Goal: Task Accomplishment & Management: Use online tool/utility

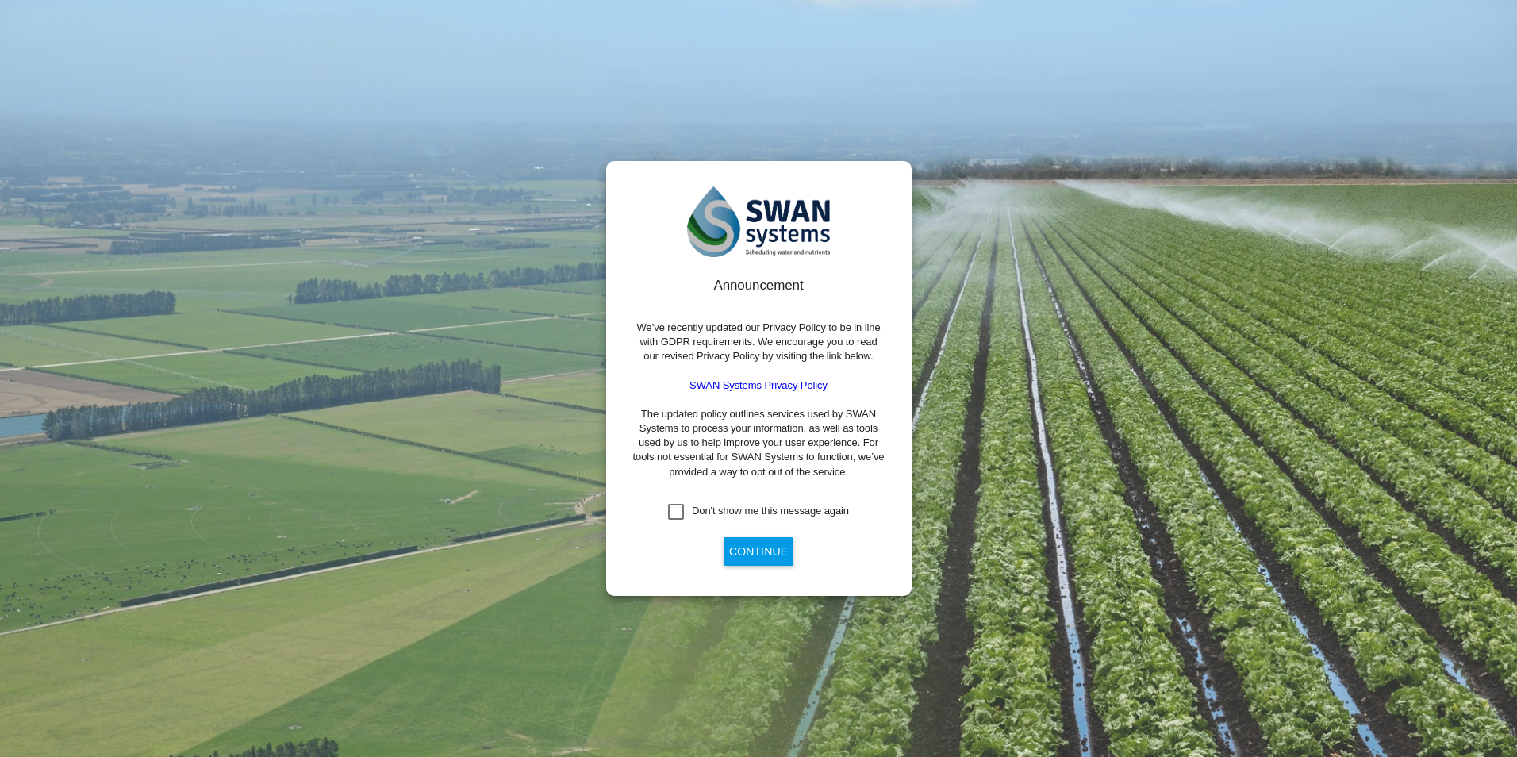
click at [684, 510] on div "Don't show me this message again" at bounding box center [676, 512] width 16 height 16
click at [775, 559] on button "Continue" at bounding box center [759, 551] width 70 height 29
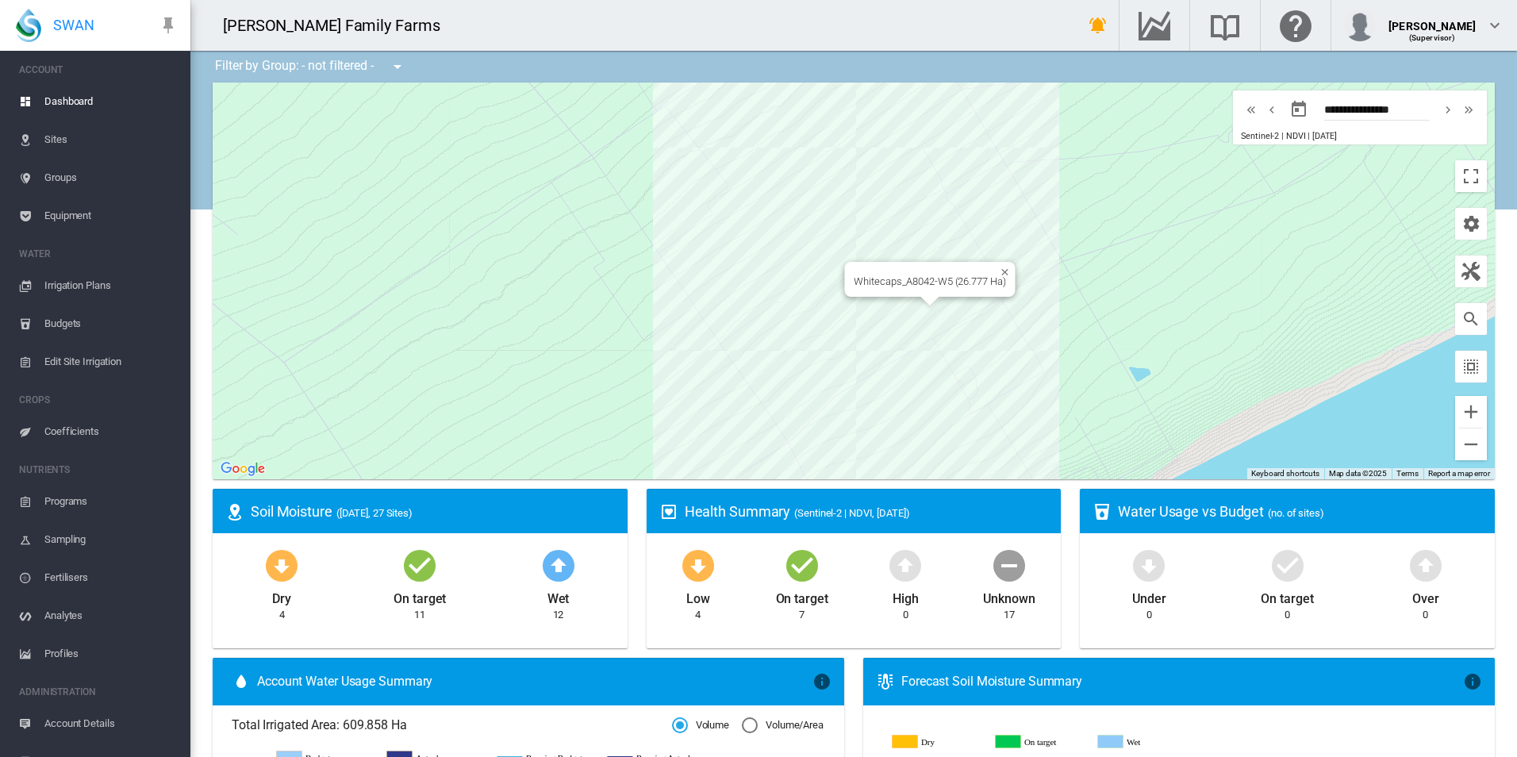
click at [897, 306] on div "Whitecaps_A8042-W5 (26.777 Ha)" at bounding box center [854, 281] width 1282 height 397
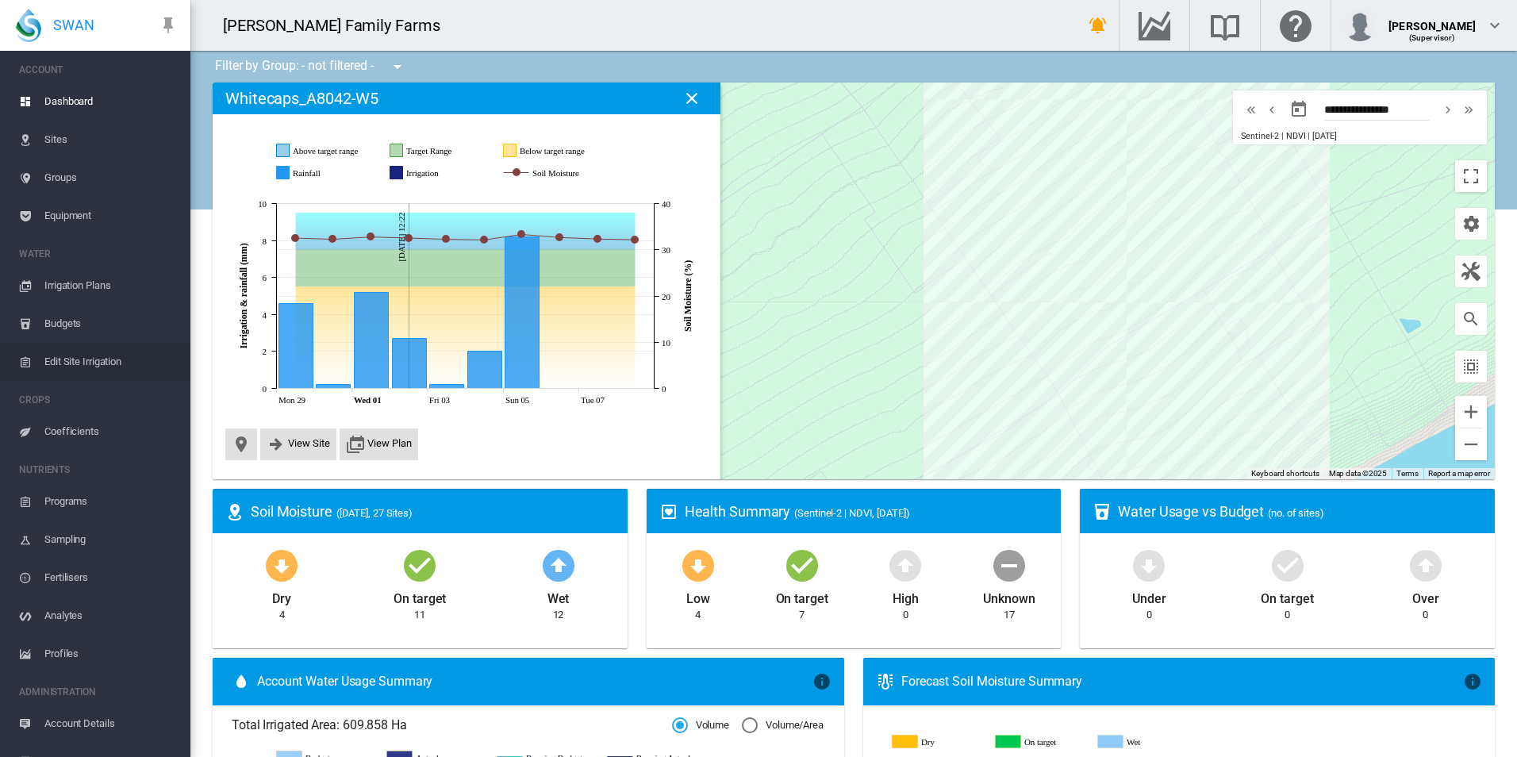
click at [88, 369] on span "Edit Site Irrigation" at bounding box center [110, 362] width 133 height 38
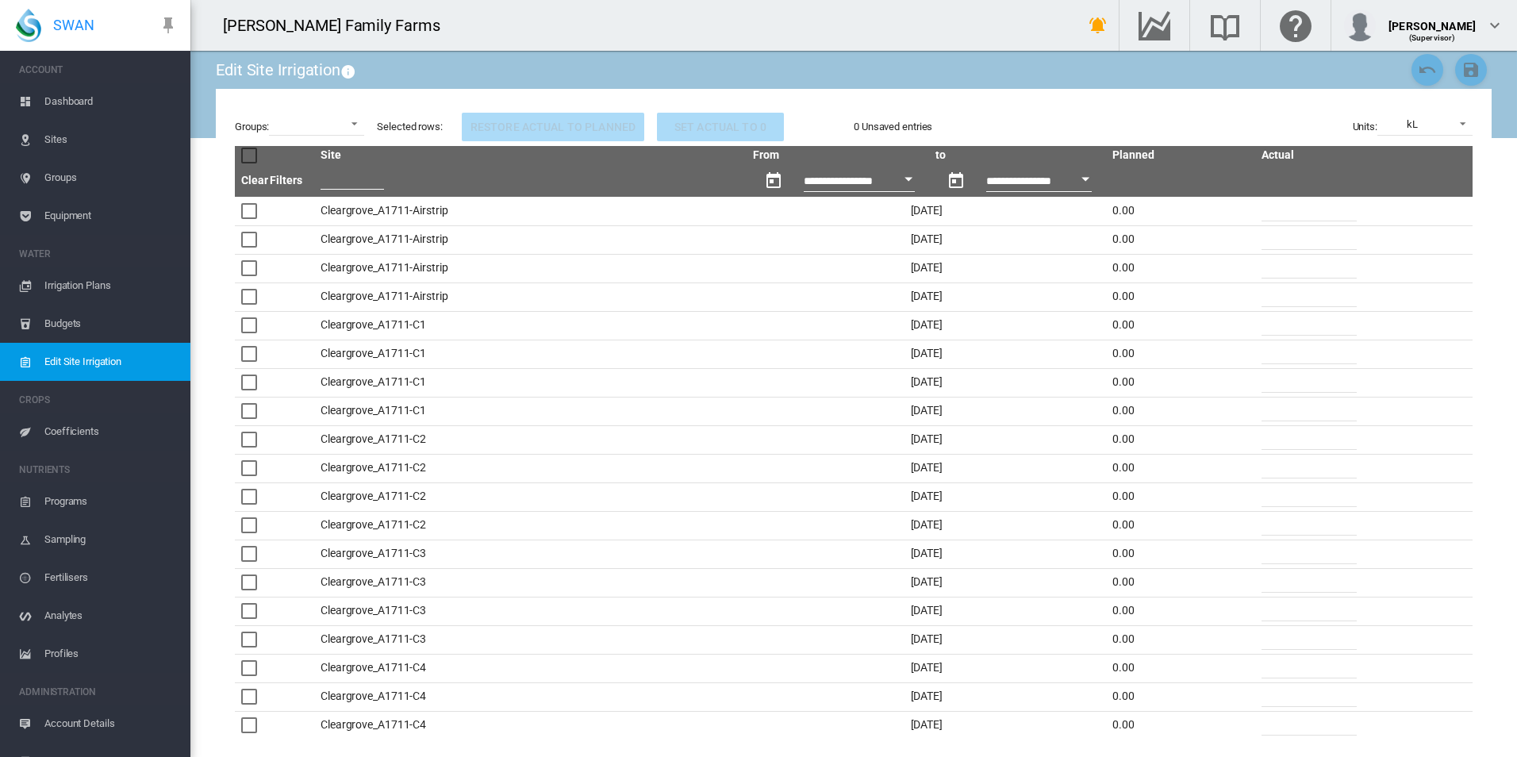
click at [372, 176] on input "text" at bounding box center [352, 178] width 63 height 24
type input "*"
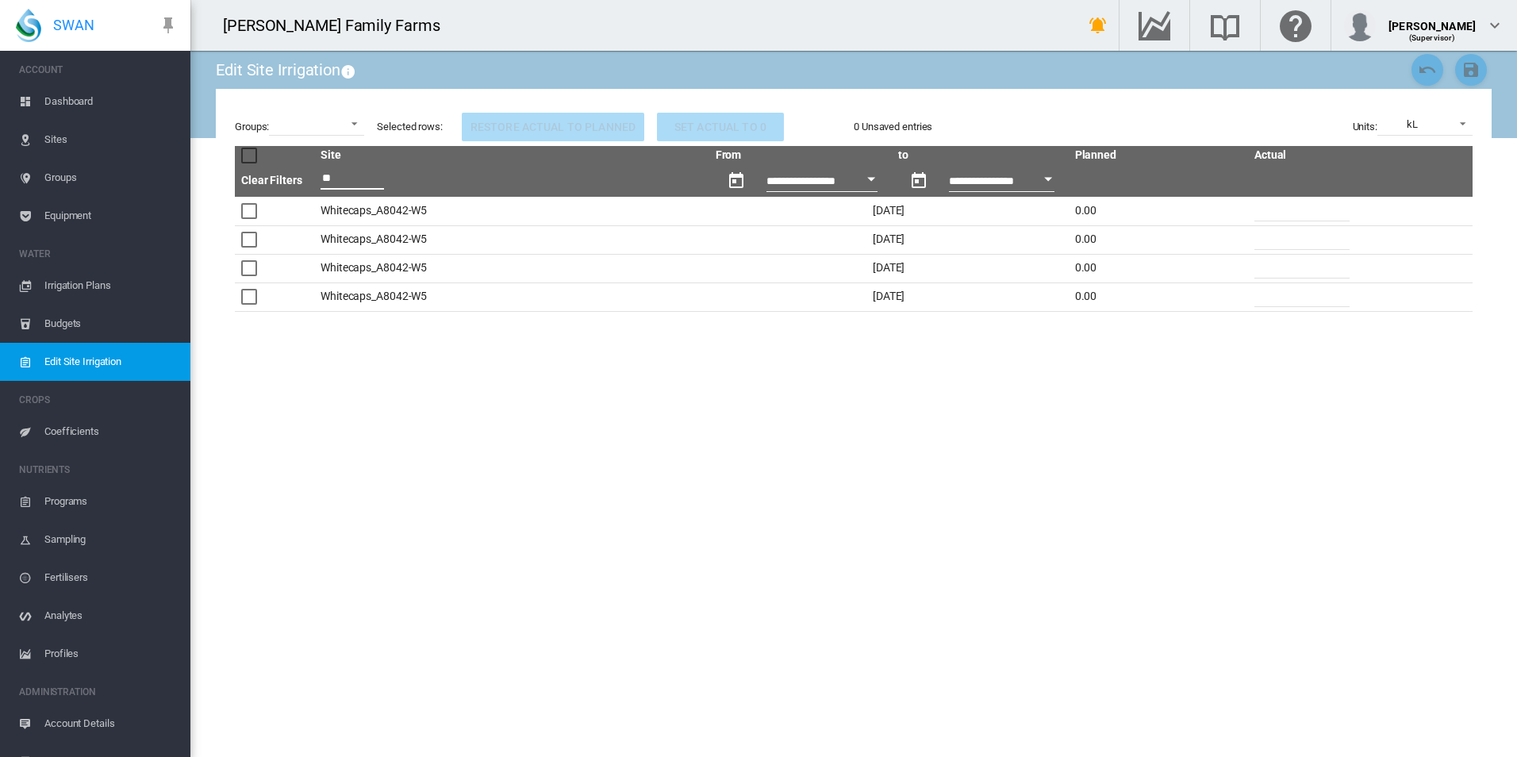
type input "**"
click at [1271, 304] on input "*" at bounding box center [1301, 295] width 95 height 24
type input "*"
click at [1442, 121] on span "kL" at bounding box center [1412, 124] width 67 height 14
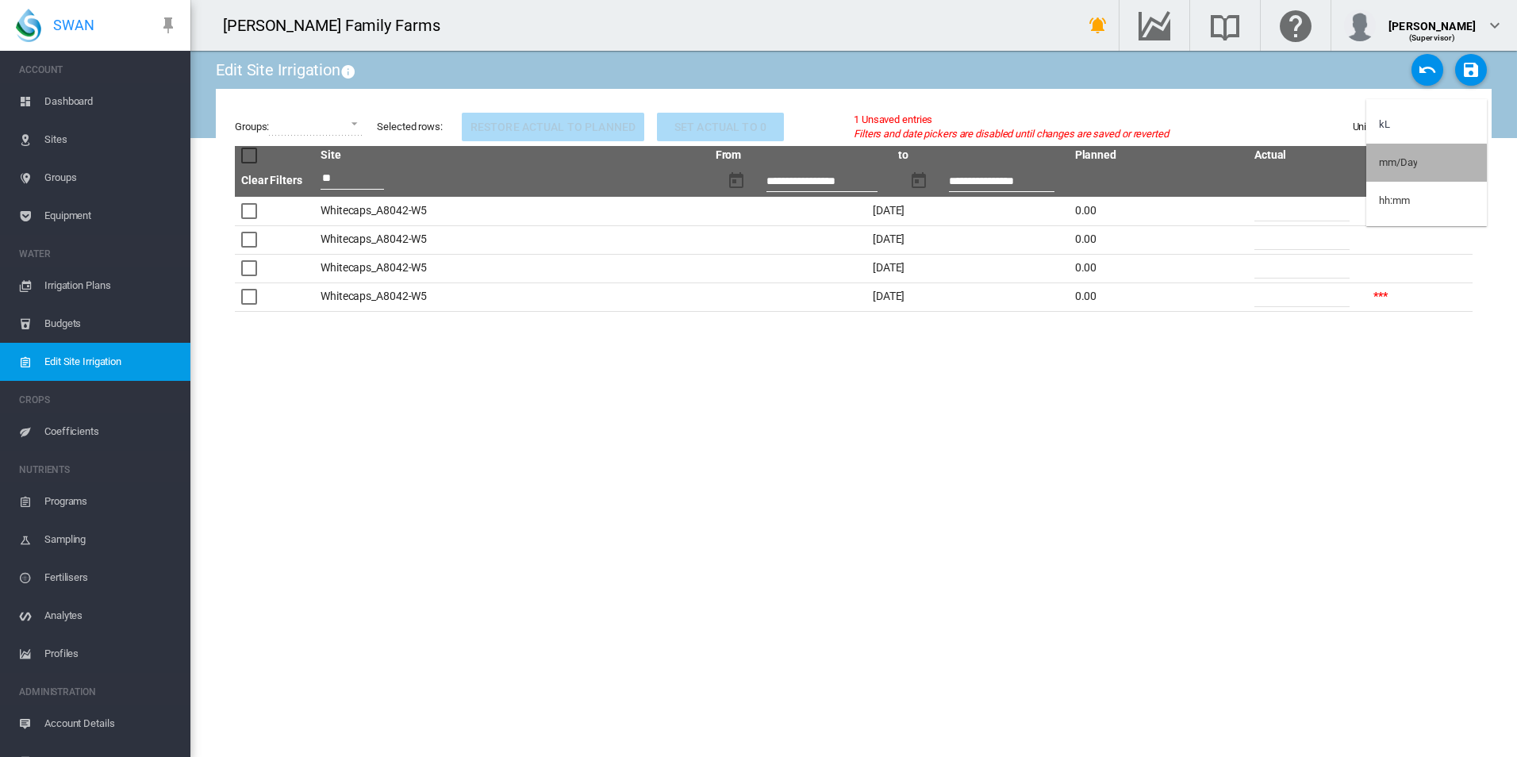
click at [1408, 168] on div "mm/Day" at bounding box center [1398, 163] width 38 height 14
drag, startPoint x: 1275, startPoint y: 290, endPoint x: 1163, endPoint y: 281, distance: 112.2
click at [1166, 283] on tr "Whitecaps_A8042-W5 [DATE] 0.00 **** ***" at bounding box center [854, 296] width 1238 height 29
click at [1472, 74] on md-icon "icon-content-save" at bounding box center [1470, 69] width 19 height 19
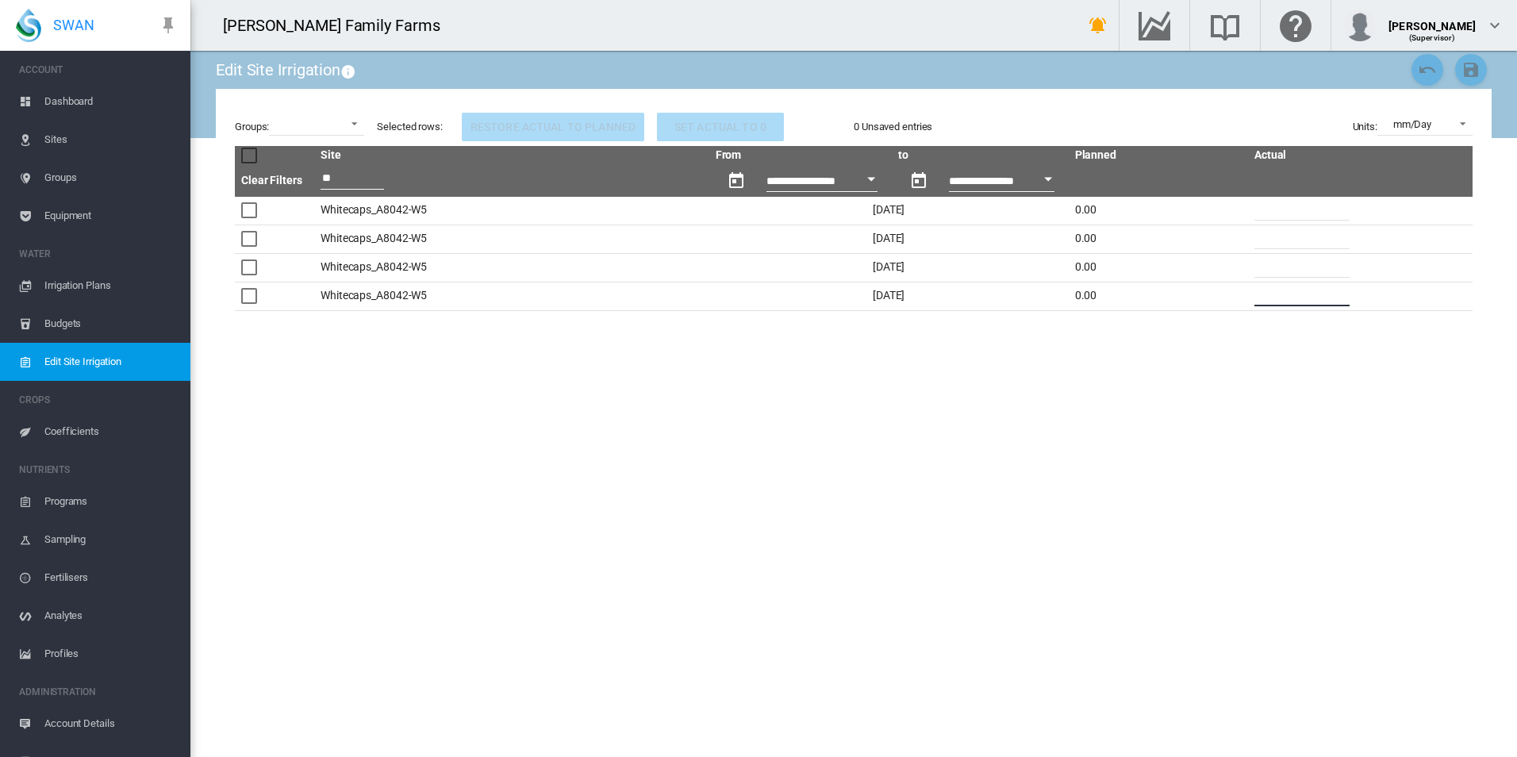
drag, startPoint x: 1231, startPoint y: 301, endPoint x: 1133, endPoint y: 276, distance: 100.6
click at [1147, 282] on tr "Whitecaps_A8042-W5 [DATE] 0.00 *" at bounding box center [854, 296] width 1238 height 29
type input "*"
click at [1467, 65] on md-icon "icon-content-save" at bounding box center [1470, 69] width 19 height 19
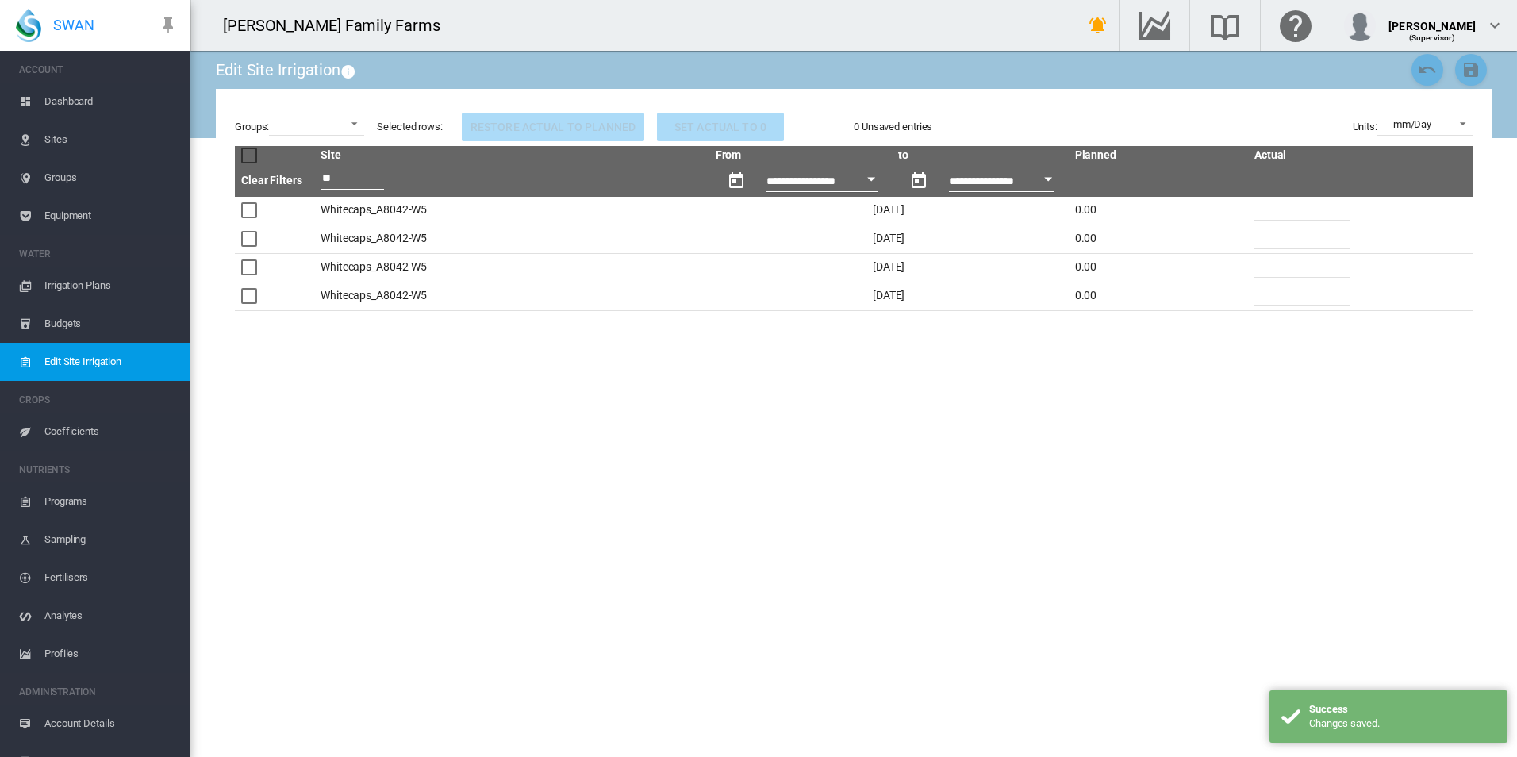
click at [85, 98] on span "Dashboard" at bounding box center [110, 102] width 133 height 38
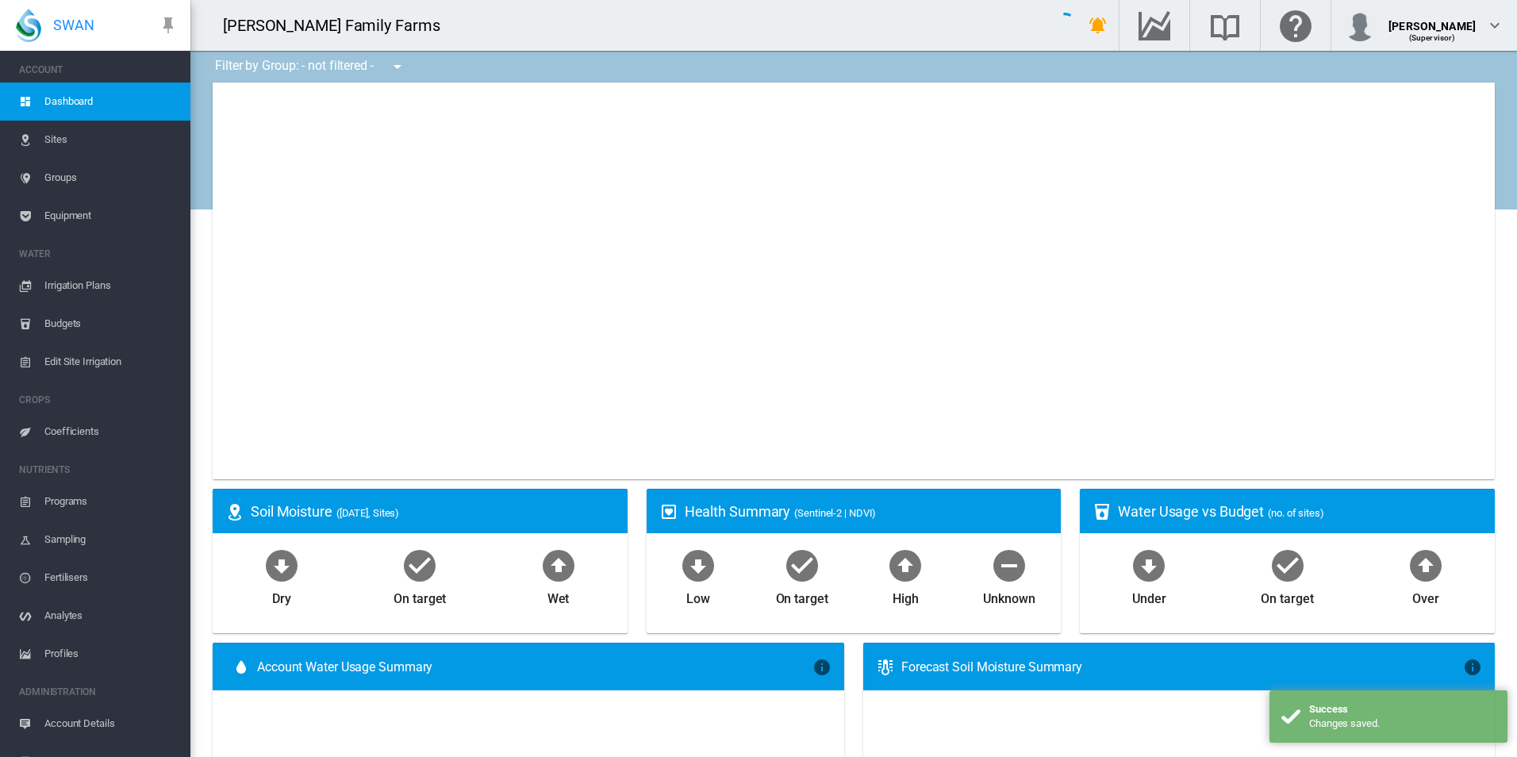
type input "**********"
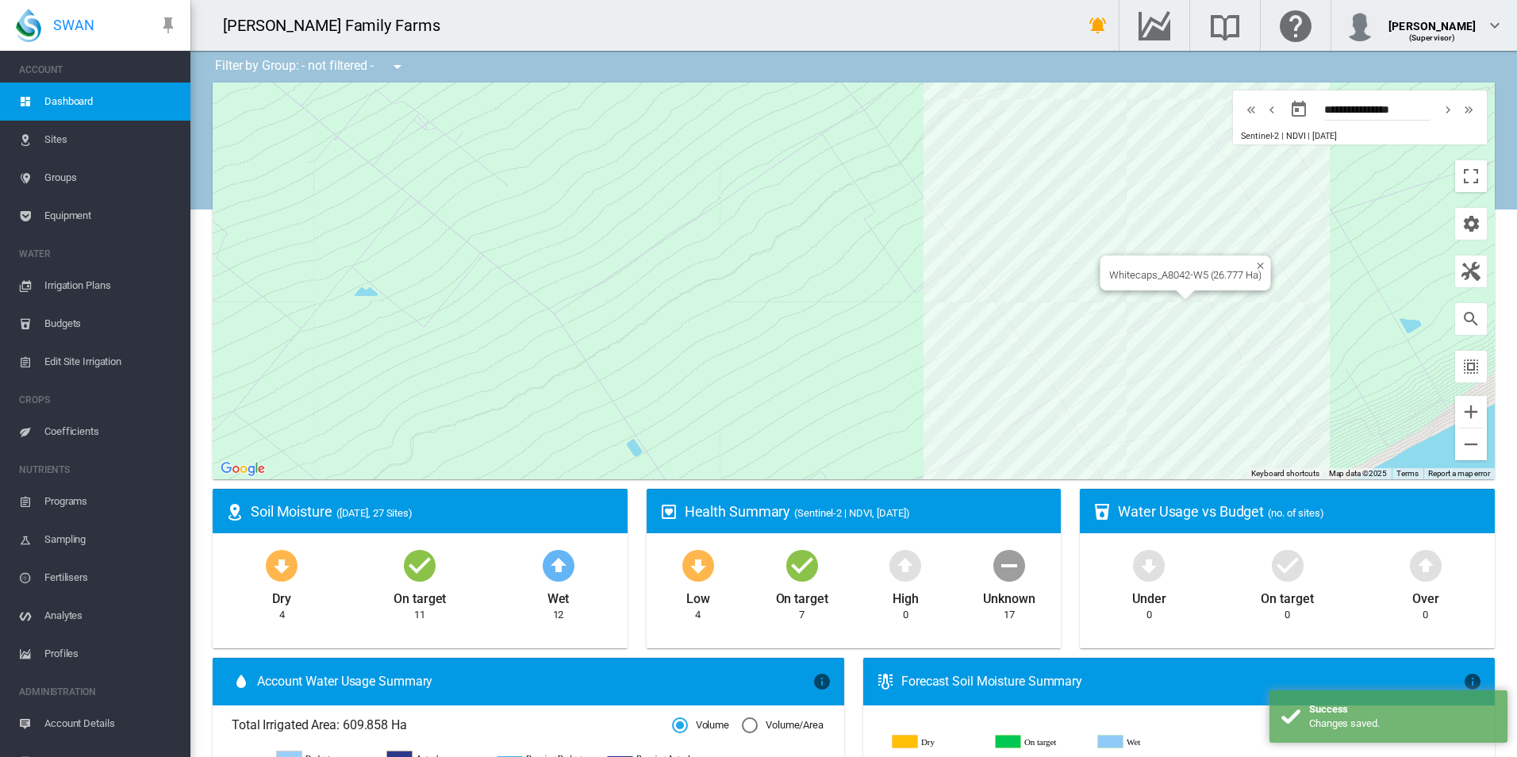
click at [1167, 295] on div "Whitecaps_A8042-W5 (26.777 Ha)" at bounding box center [854, 281] width 1282 height 397
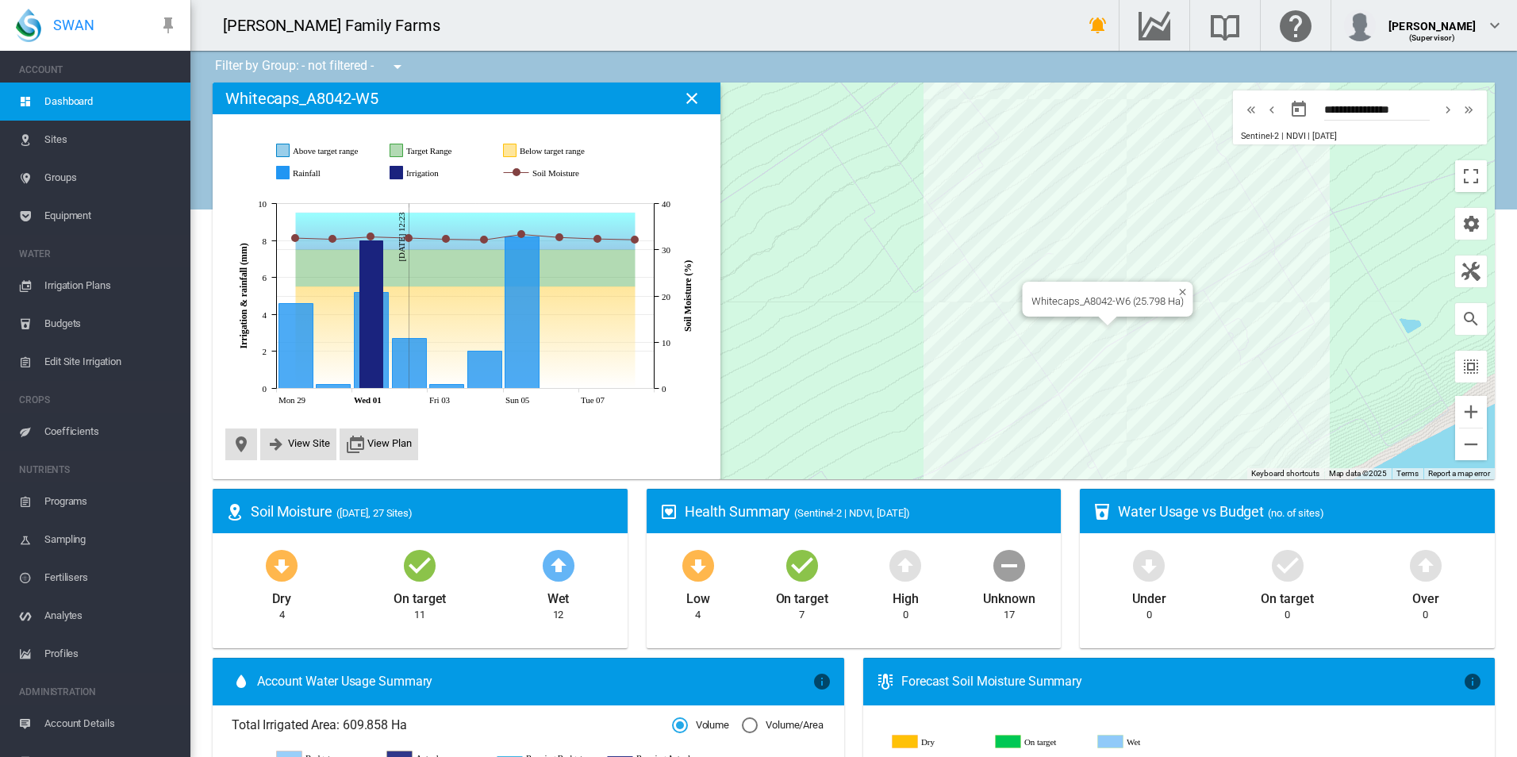
click at [1116, 320] on div "Whitecaps_A8042-W6 (25.798 Ha)" at bounding box center [854, 281] width 1282 height 397
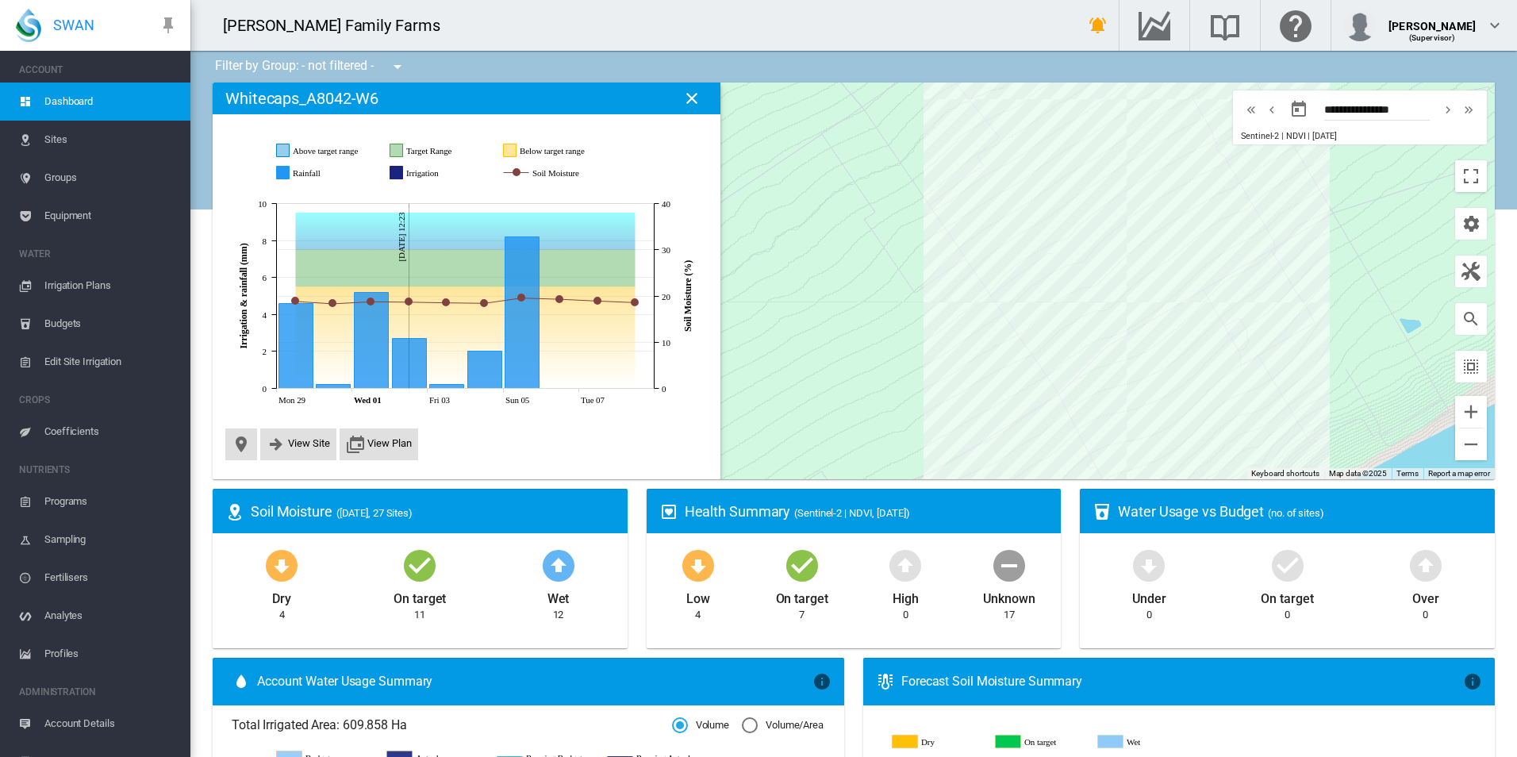
click at [1064, 343] on div at bounding box center [854, 281] width 1282 height 397
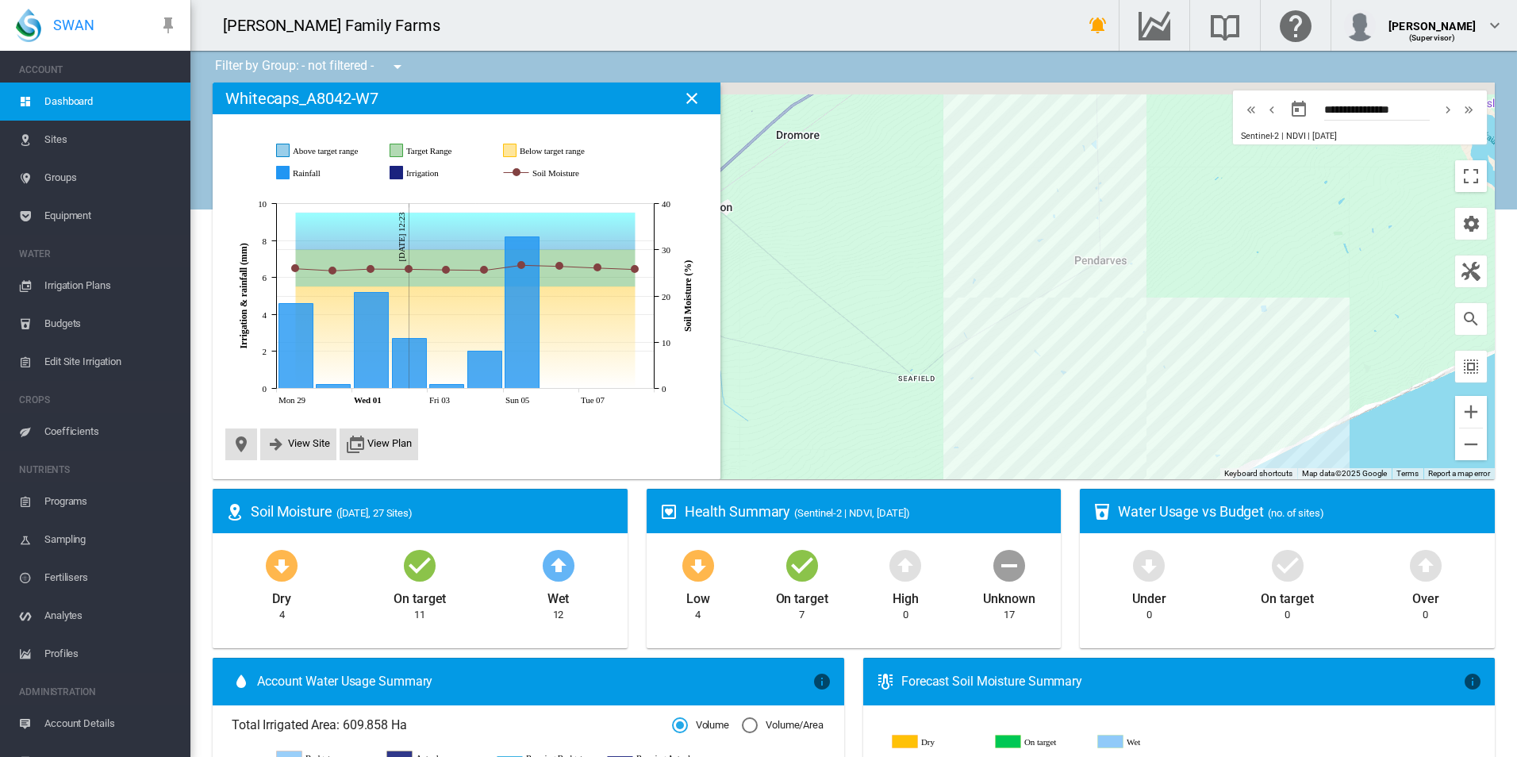
drag, startPoint x: 1112, startPoint y: 282, endPoint x: 1056, endPoint y: 447, distance: 173.4
click at [1062, 467] on div at bounding box center [854, 281] width 1282 height 397
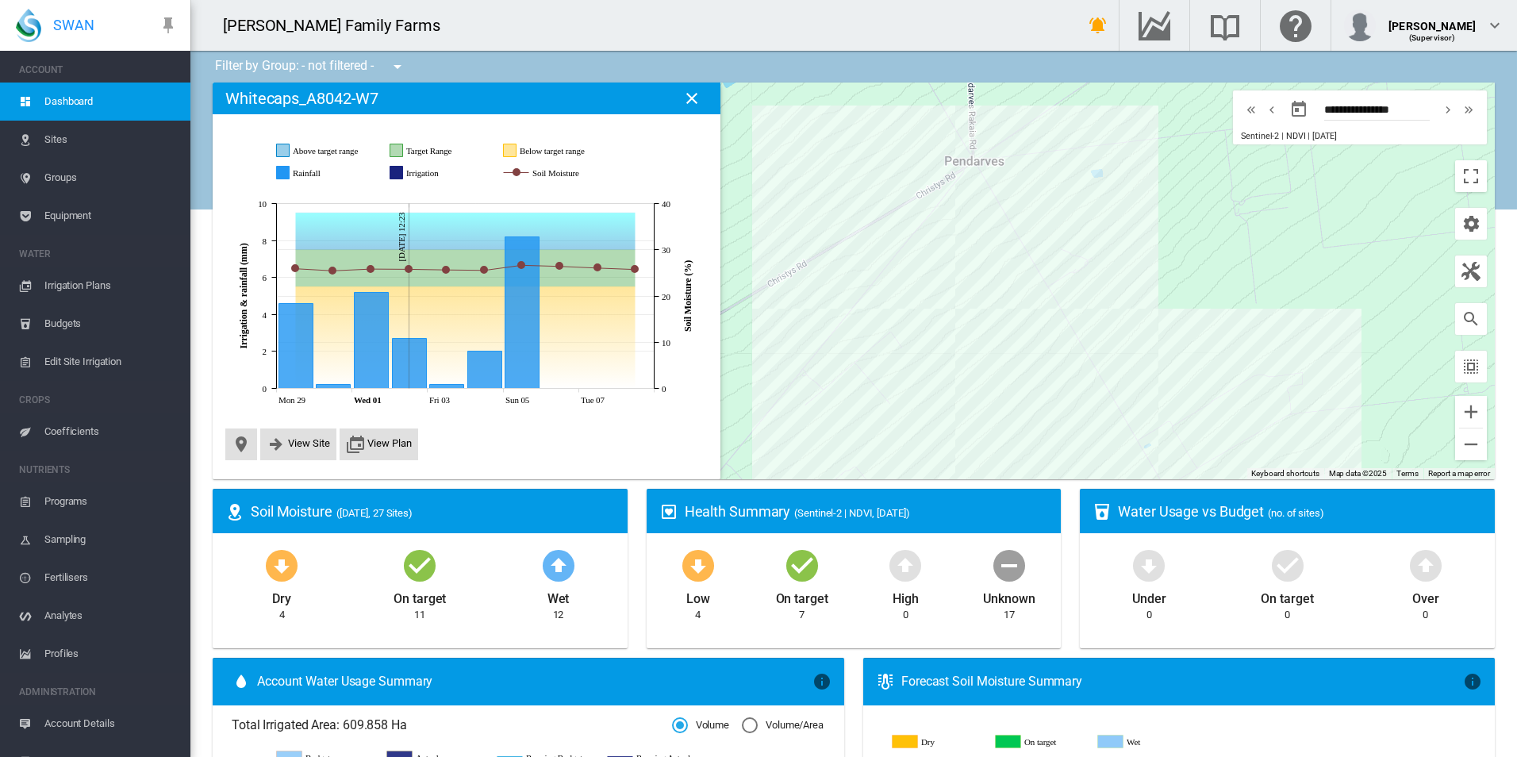
click at [1064, 400] on div at bounding box center [854, 281] width 1282 height 397
click at [864, 294] on div "Cleargrove_A1711-C7.B (8.135 Ha)" at bounding box center [854, 281] width 1282 height 397
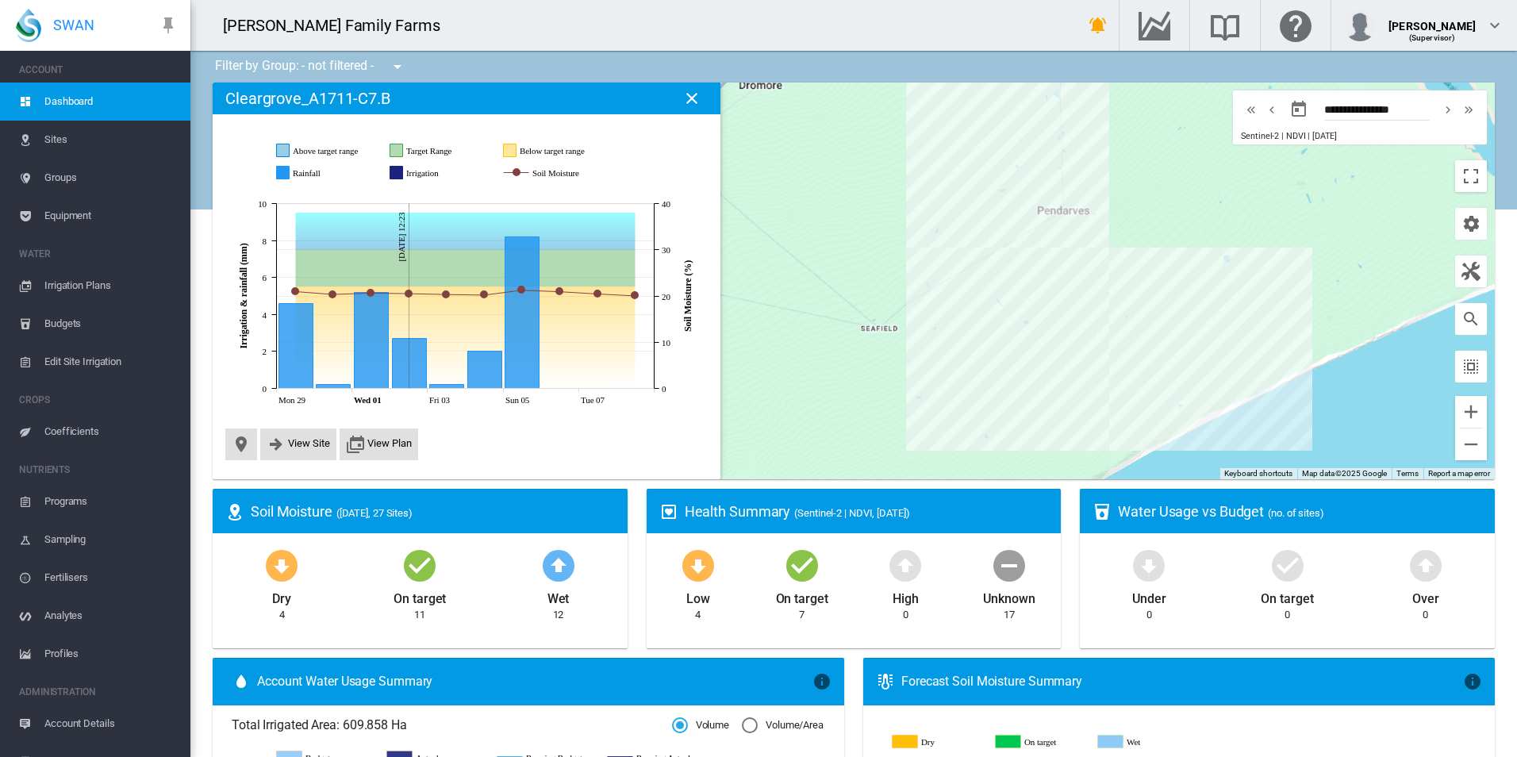
drag, startPoint x: 1321, startPoint y: 430, endPoint x: 1184, endPoint y: 298, distance: 190.8
click at [1188, 302] on div at bounding box center [854, 281] width 1282 height 397
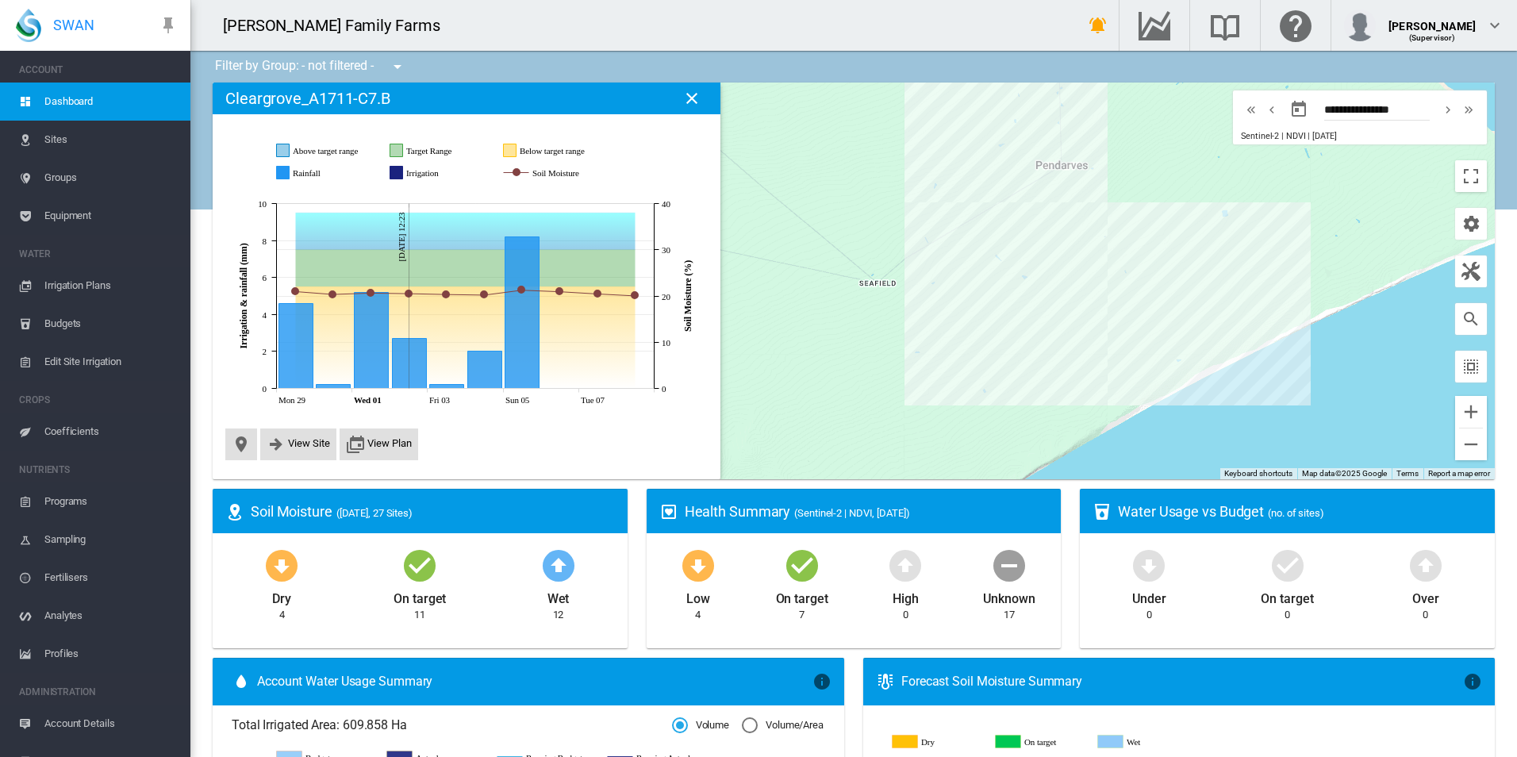
drag, startPoint x: 1139, startPoint y: 351, endPoint x: 1217, endPoint y: 369, distance: 80.6
click at [1217, 369] on div at bounding box center [854, 281] width 1282 height 397
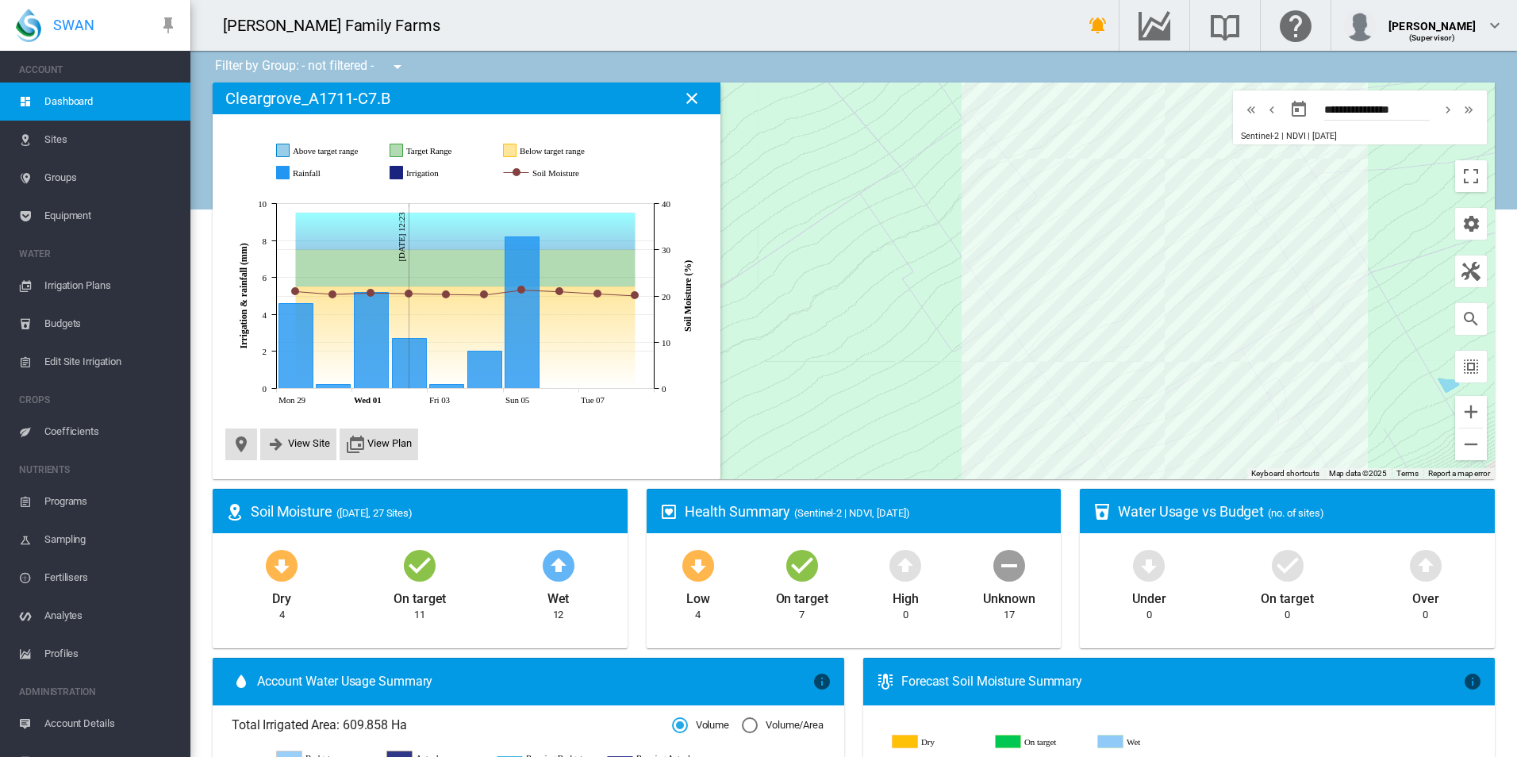
drag, startPoint x: 1100, startPoint y: 328, endPoint x: 1150, endPoint y: 427, distance: 110.4
click at [1152, 428] on div at bounding box center [854, 281] width 1282 height 397
click at [1096, 437] on div "Whitecaps_A8042-W8 (2.838 Ha)" at bounding box center [854, 281] width 1282 height 397
